Goal: Task Accomplishment & Management: Use online tool/utility

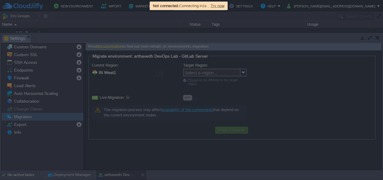
scroll to position [37, 0]
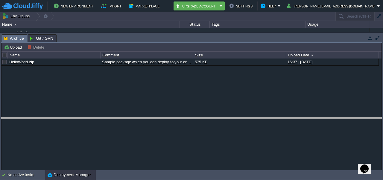
drag, startPoint x: 152, startPoint y: 40, endPoint x: 158, endPoint y: 138, distance: 98.2
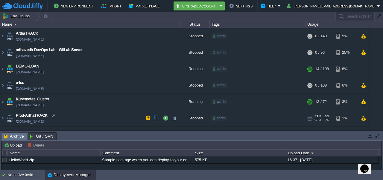
scroll to position [47, 0]
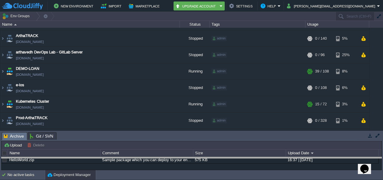
drag, startPoint x: 296, startPoint y: 138, endPoint x: 310, endPoint y: 189, distance: 52.9
click at [310, 180] on html "New Environment Import Marketplace Bonus ₹0.00 Upgrade Account Settings Help sh…" at bounding box center [191, 90] width 383 height 180
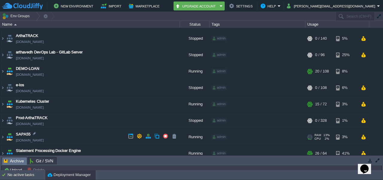
scroll to position [52, 0]
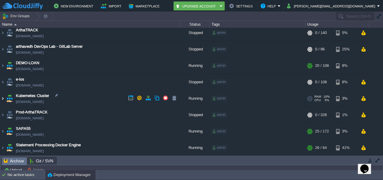
click at [3, 97] on img at bounding box center [2, 99] width 5 height 16
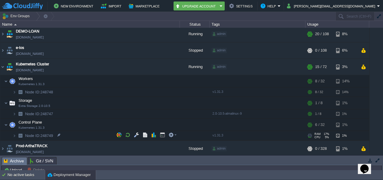
scroll to position [100, 0]
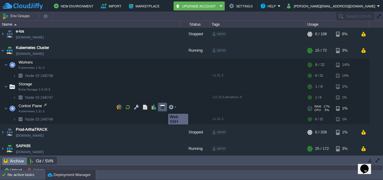
click at [164, 109] on button "button" at bounding box center [162, 107] width 5 height 5
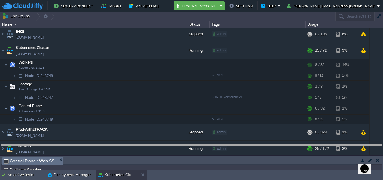
drag, startPoint x: 178, startPoint y: 158, endPoint x: 167, endPoint y: 68, distance: 90.9
click at [167, 68] on body "New Environment Import Marketplace Bonus ₹0.00 Upgrade Account Settings Help sh…" at bounding box center [191, 90] width 383 height 180
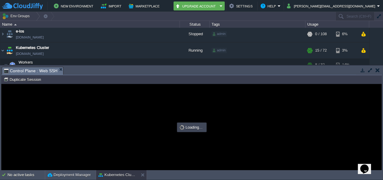
type input "#000000"
